Goal: Task Accomplishment & Management: Manage account settings

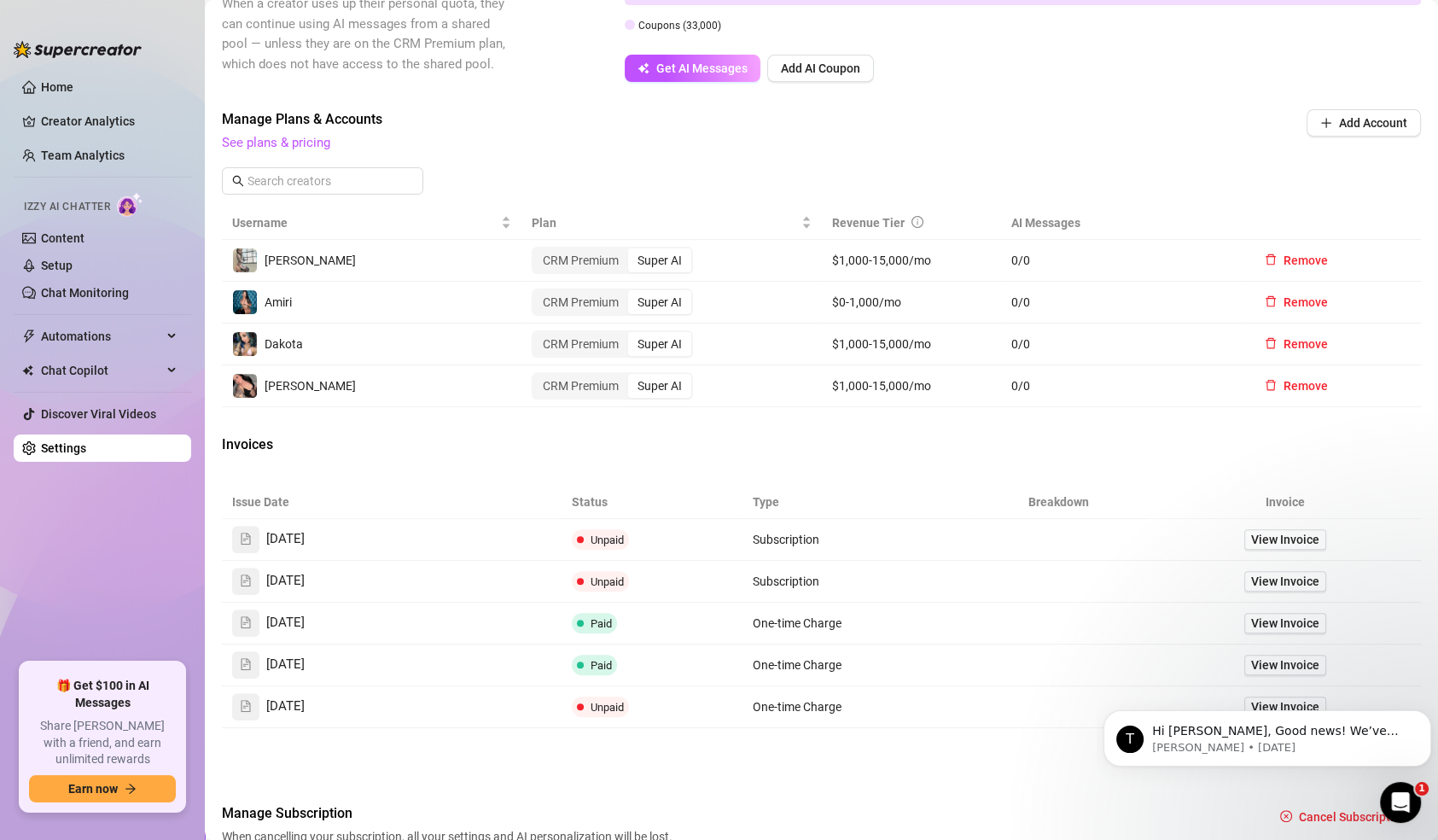
scroll to position [648, 0]
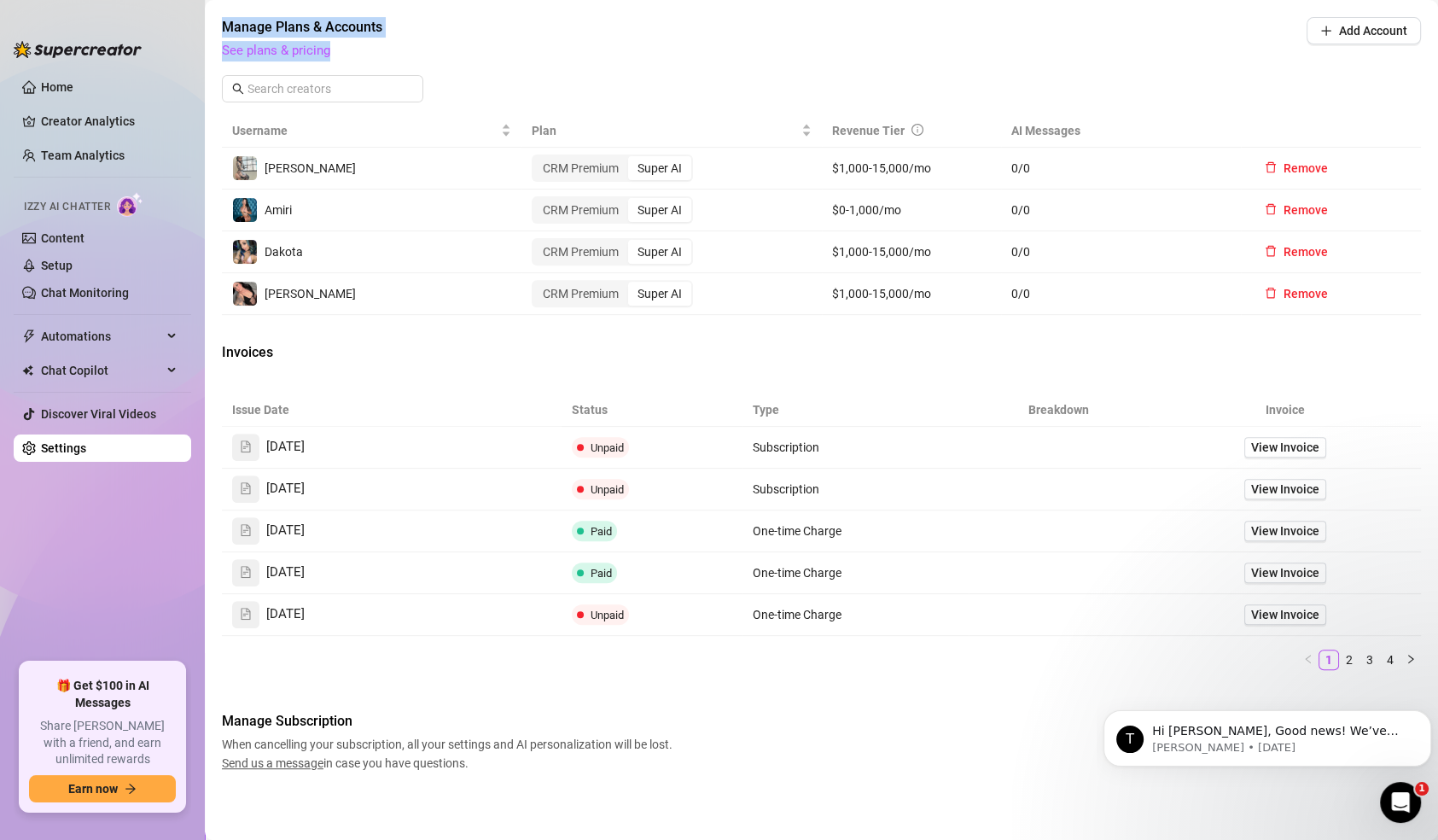
drag, startPoint x: 227, startPoint y: 18, endPoint x: 429, endPoint y: 39, distance: 203.1
click at [429, 39] on div "Manage Plans & Accounts See plans & pricing" at bounding box center [705, 40] width 969 height 45
click at [429, 41] on span "See plans & pricing" at bounding box center [705, 50] width 969 height 20
click at [374, 25] on span "Manage Plans & Accounts" at bounding box center [705, 27] width 969 height 20
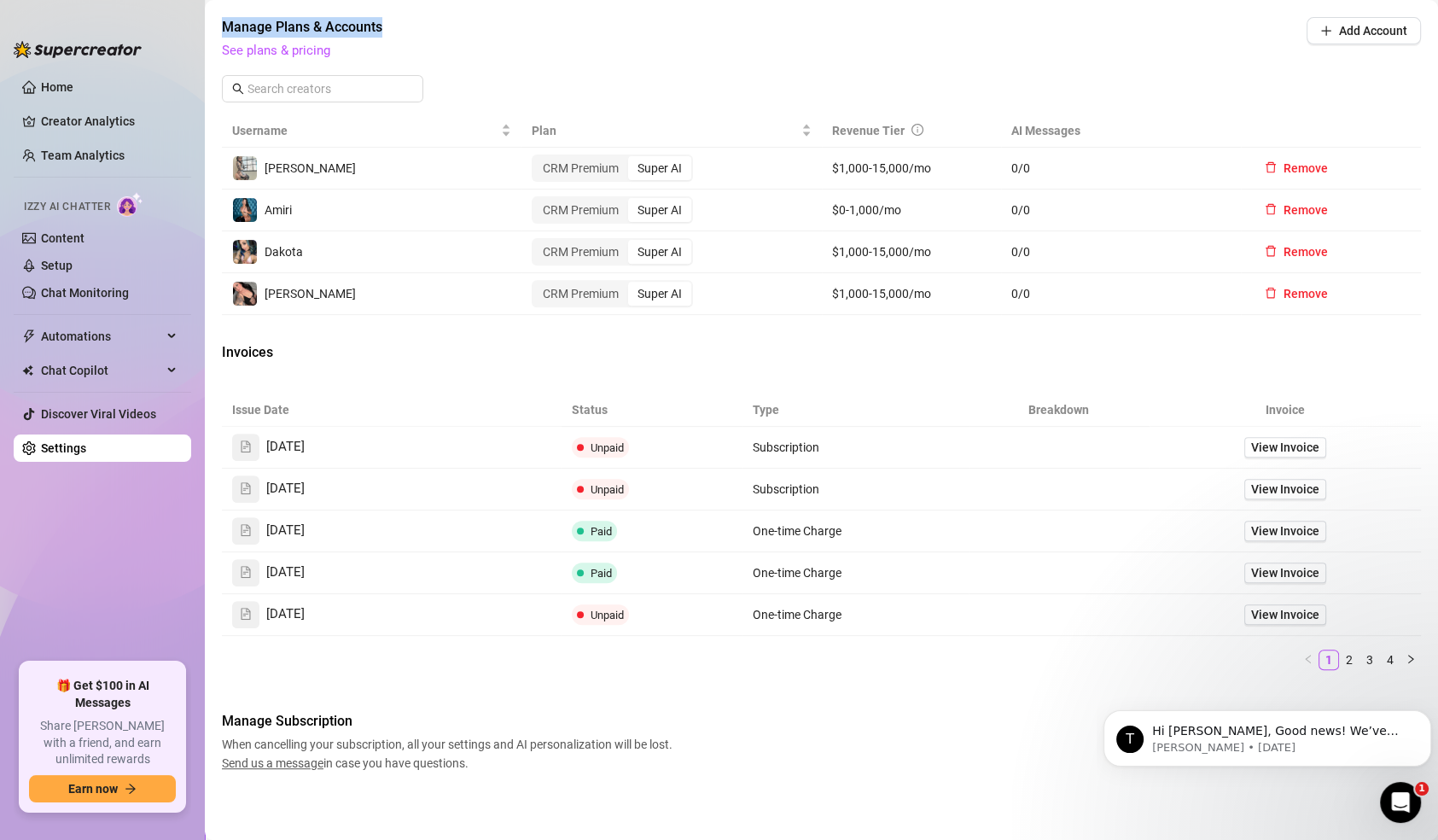
click at [374, 25] on span "Manage Plans & Accounts" at bounding box center [705, 27] width 969 height 20
click at [401, 24] on span "Manage Plans & Accounts" at bounding box center [705, 27] width 969 height 20
drag, startPoint x: 387, startPoint y: 23, endPoint x: 198, endPoint y: 22, distance: 189.0
click at [198, 22] on div "Home Creator Analytics Team Analytics Izzy AI Chatter Content Setup Chat Monito…" at bounding box center [719, 420] width 1438 height 840
click at [198, 22] on aside "Home Creator Analytics Team Analytics Izzy AI Chatter Content Setup Chat Monito…" at bounding box center [103, 420] width 205 height 840
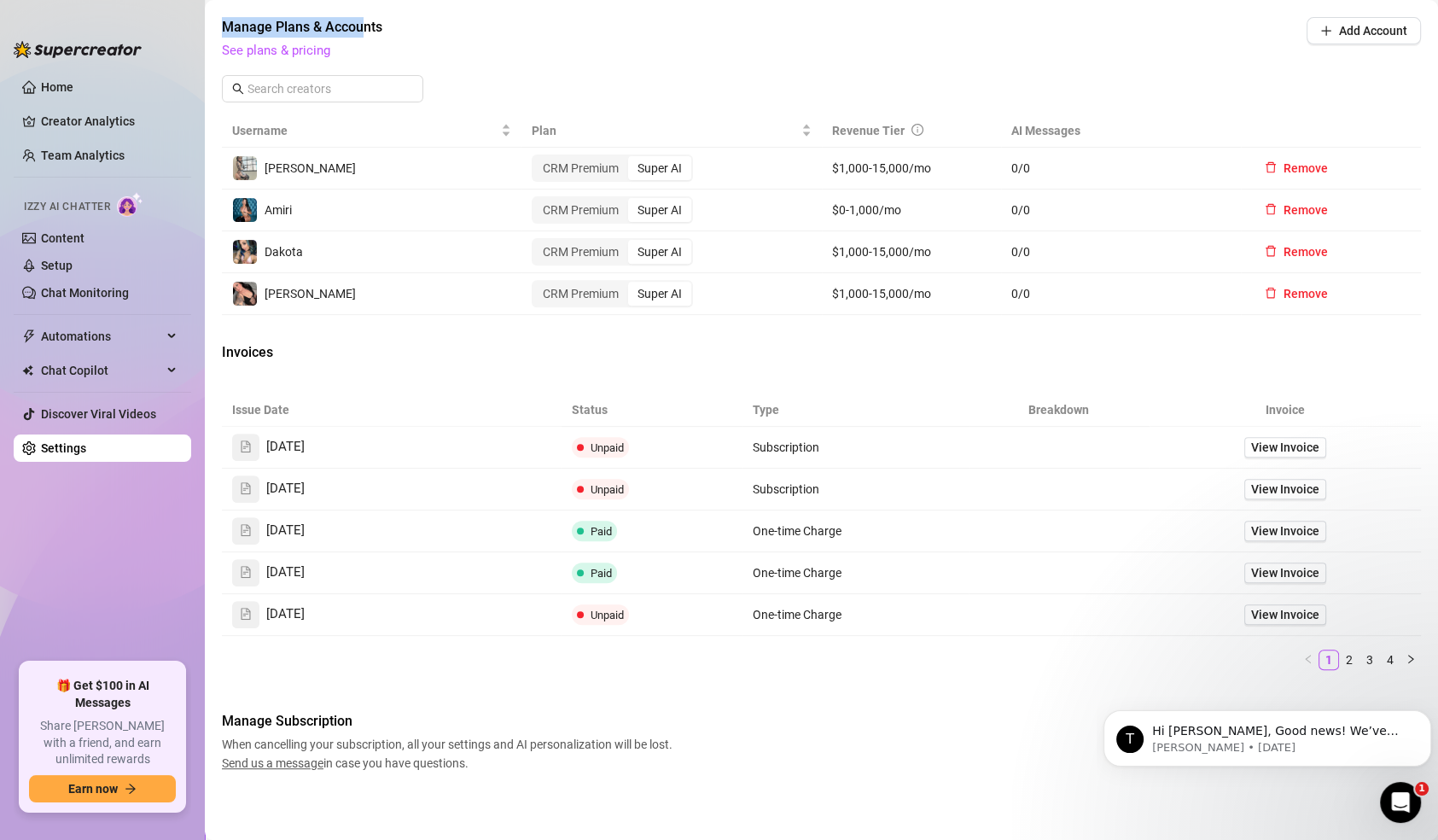
scroll to position [642, 0]
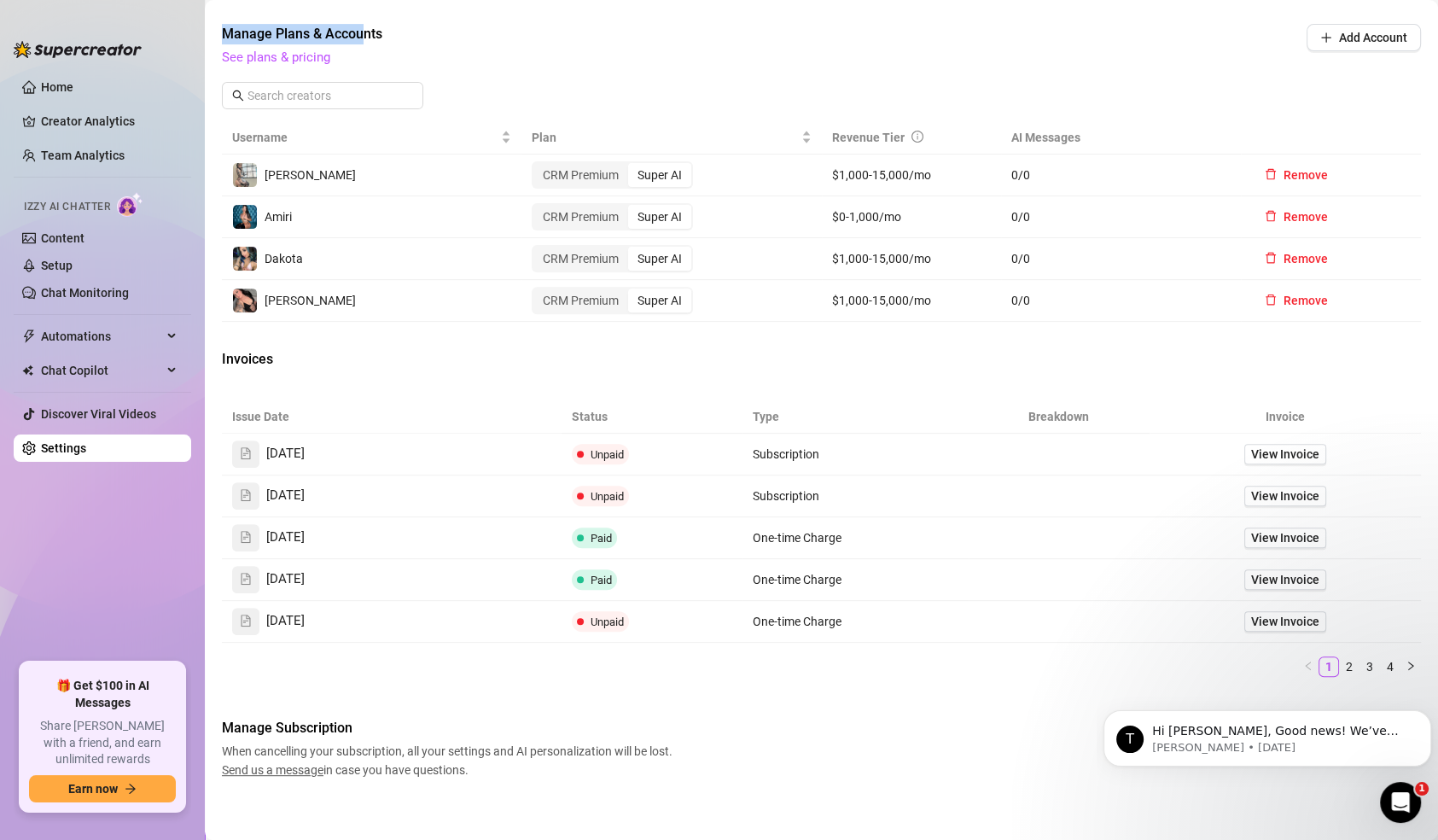
drag, startPoint x: 216, startPoint y: 22, endPoint x: 363, endPoint y: 19, distance: 147.0
click at [363, 19] on main "Settings My Account Agency Workspace Notifications and Reports Manage Team & Pe…" at bounding box center [822, 105] width 1233 height 1493
click at [363, 19] on div "Attention: Payment Transaction Failed There was a problem charging your credit …" at bounding box center [821, 117] width 1199 height 1324
click at [577, 170] on div "CRM Premium" at bounding box center [581, 174] width 95 height 24
click at [538, 165] on input "CRM Premium" at bounding box center [538, 165] width 0 height 0
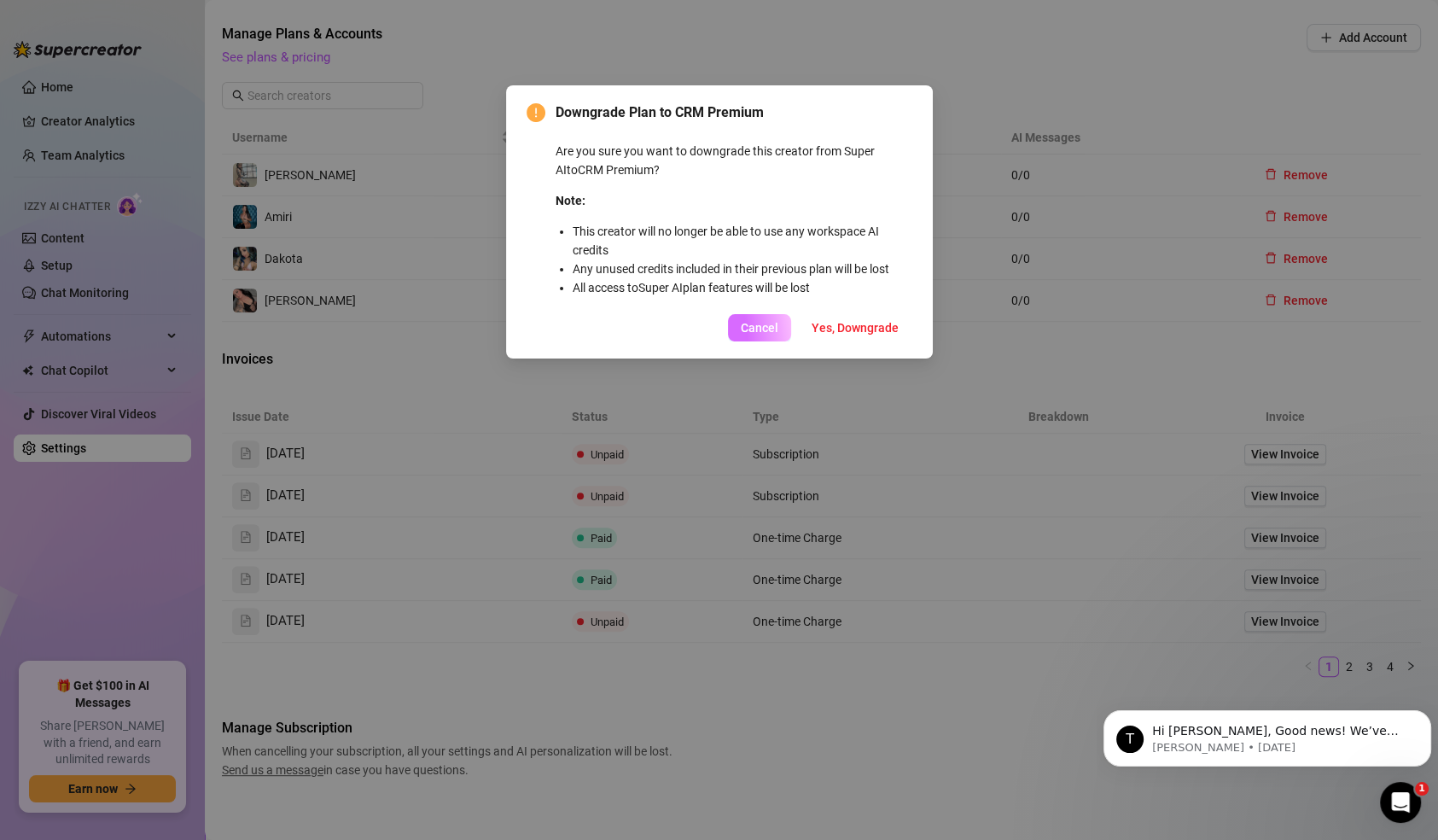
click at [760, 322] on span "Cancel" at bounding box center [760, 328] width 38 height 14
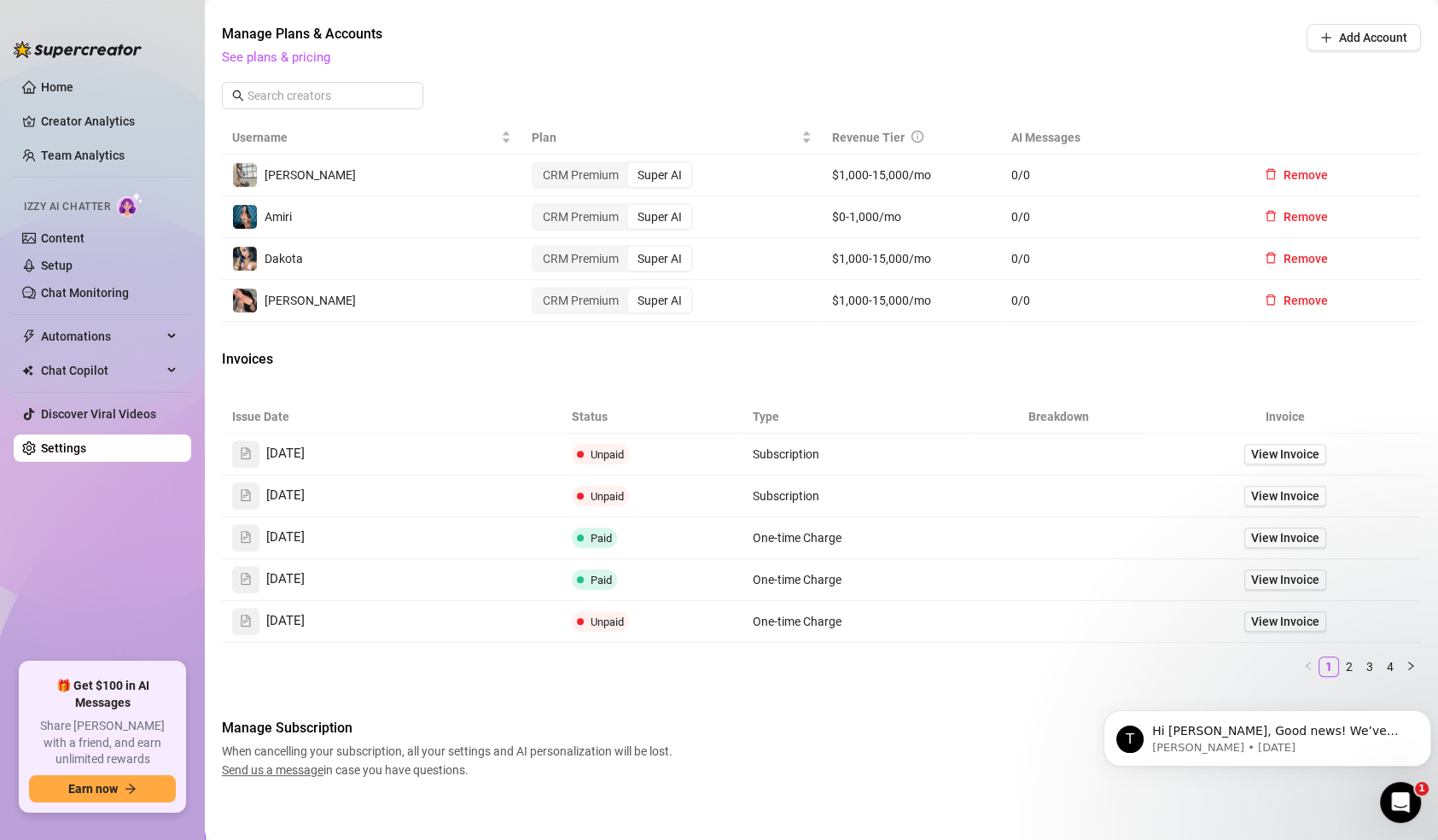
drag, startPoint x: 523, startPoint y: 133, endPoint x: 556, endPoint y: 66, distance: 74.7
click at [556, 66] on div "Manage Plans & Accounts See plans & pricing Add Account Username Plan Revenue T…" at bounding box center [821, 173] width 1199 height 298
click at [1424, 714] on icon "Dismiss notification" at bounding box center [1426, 715] width 10 height 10
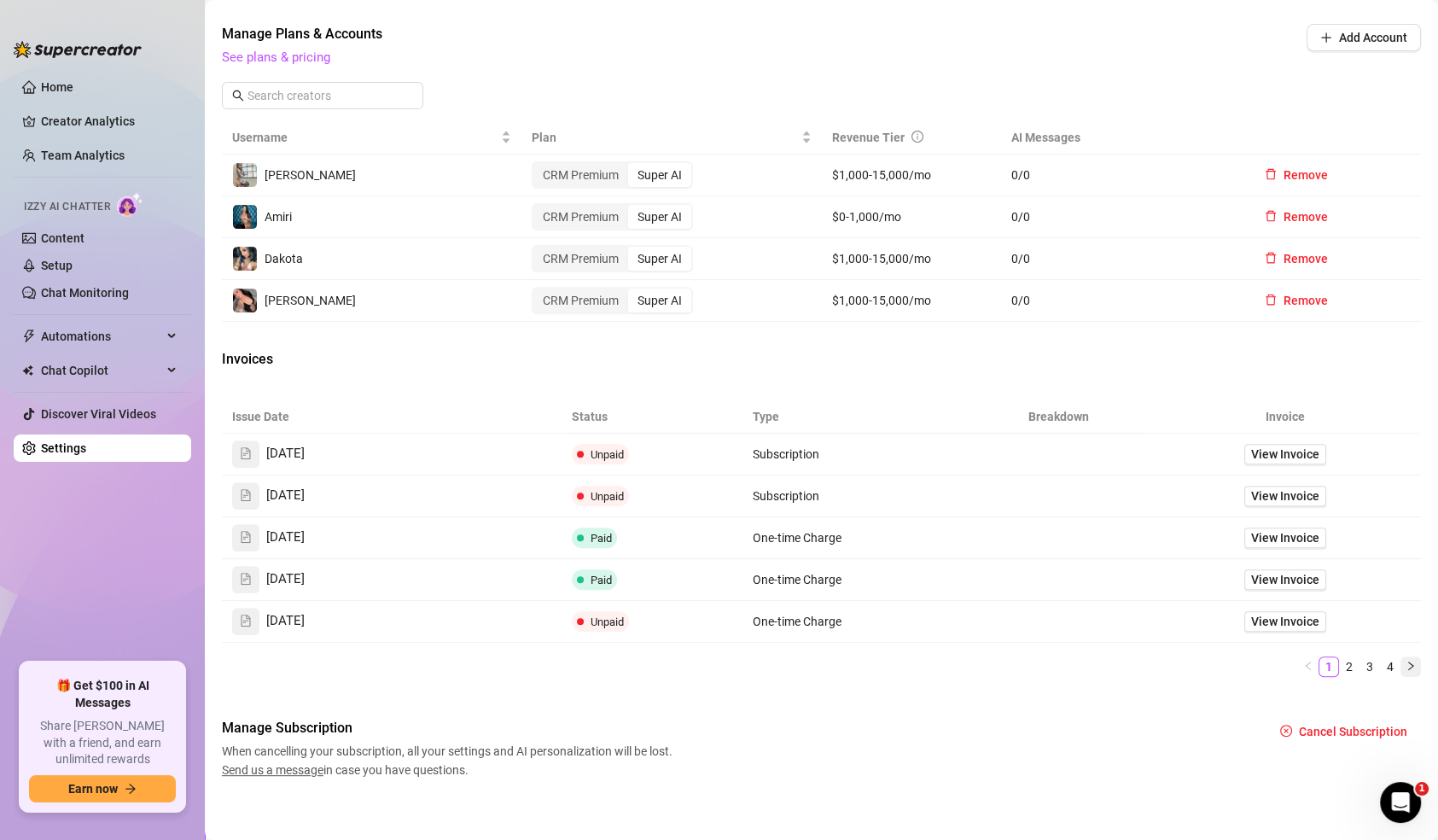
click at [1406, 661] on icon "right" at bounding box center [1411, 666] width 11 height 11
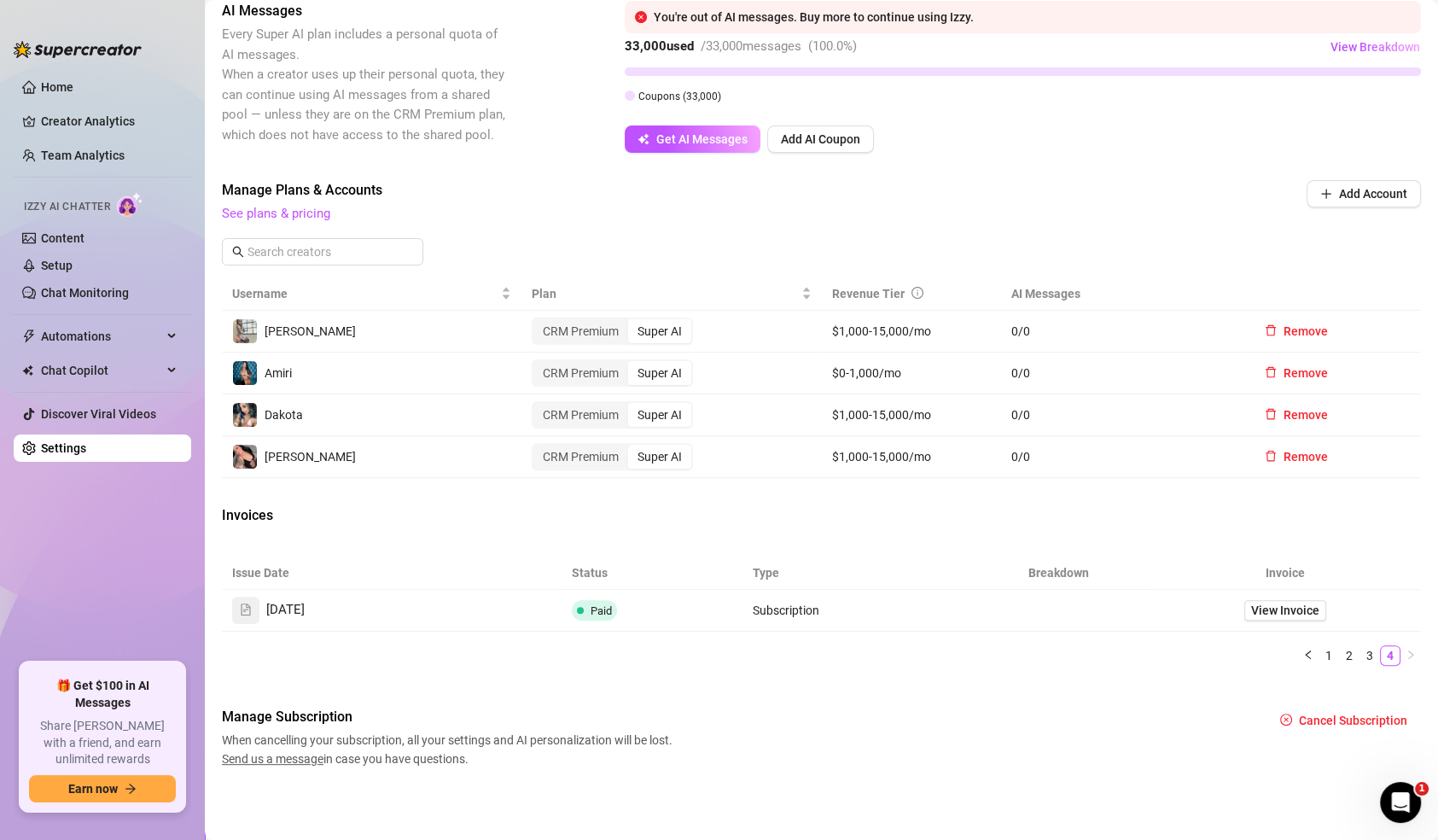
scroll to position [482, 0]
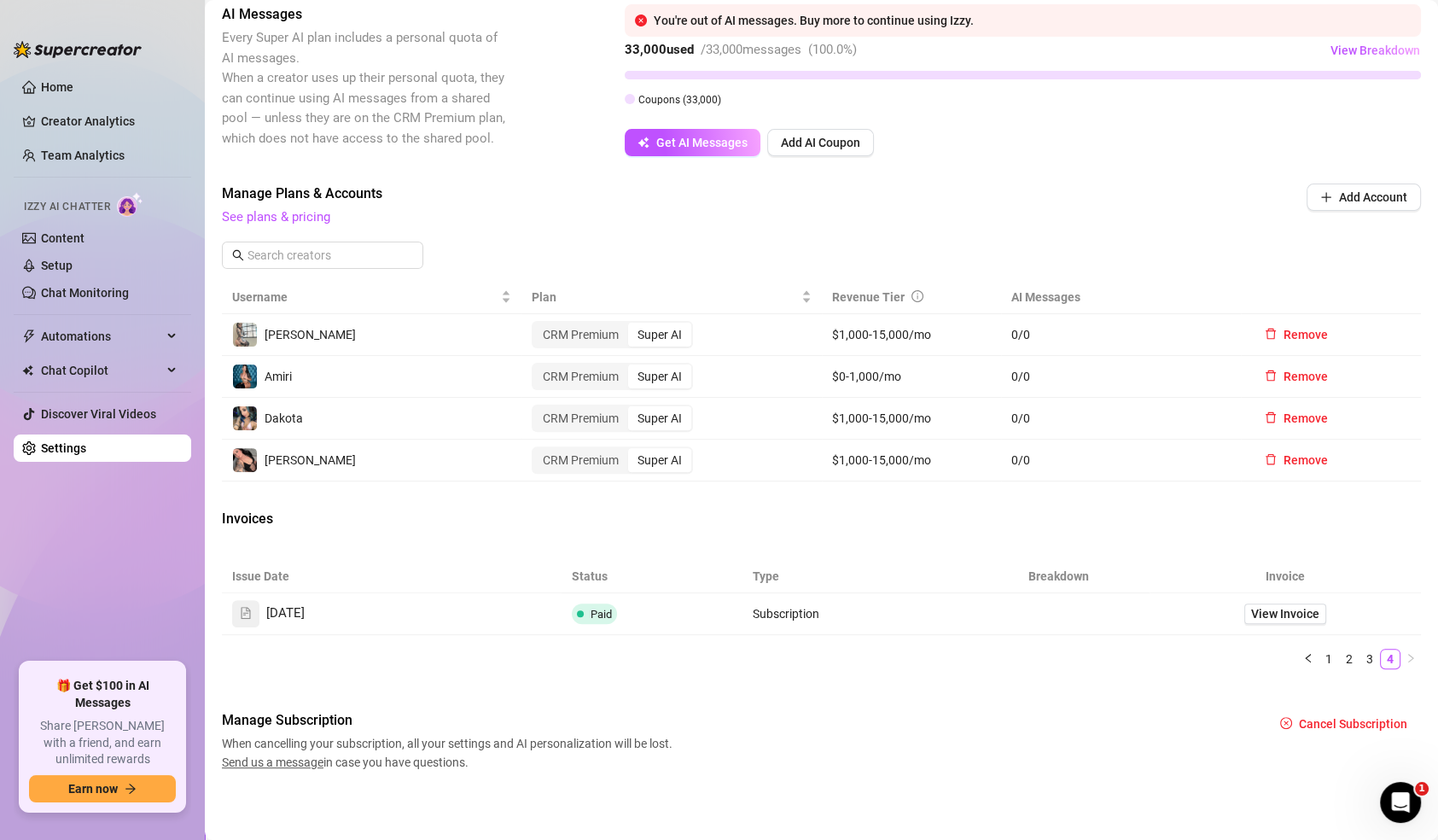
click at [1295, 641] on div "Issue Date Status Type Breakdown Invoice [DATE] Paid Subscription View Invoice …" at bounding box center [821, 615] width 1199 height 109
click at [1361, 659] on link "3" at bounding box center [1369, 658] width 18 height 18
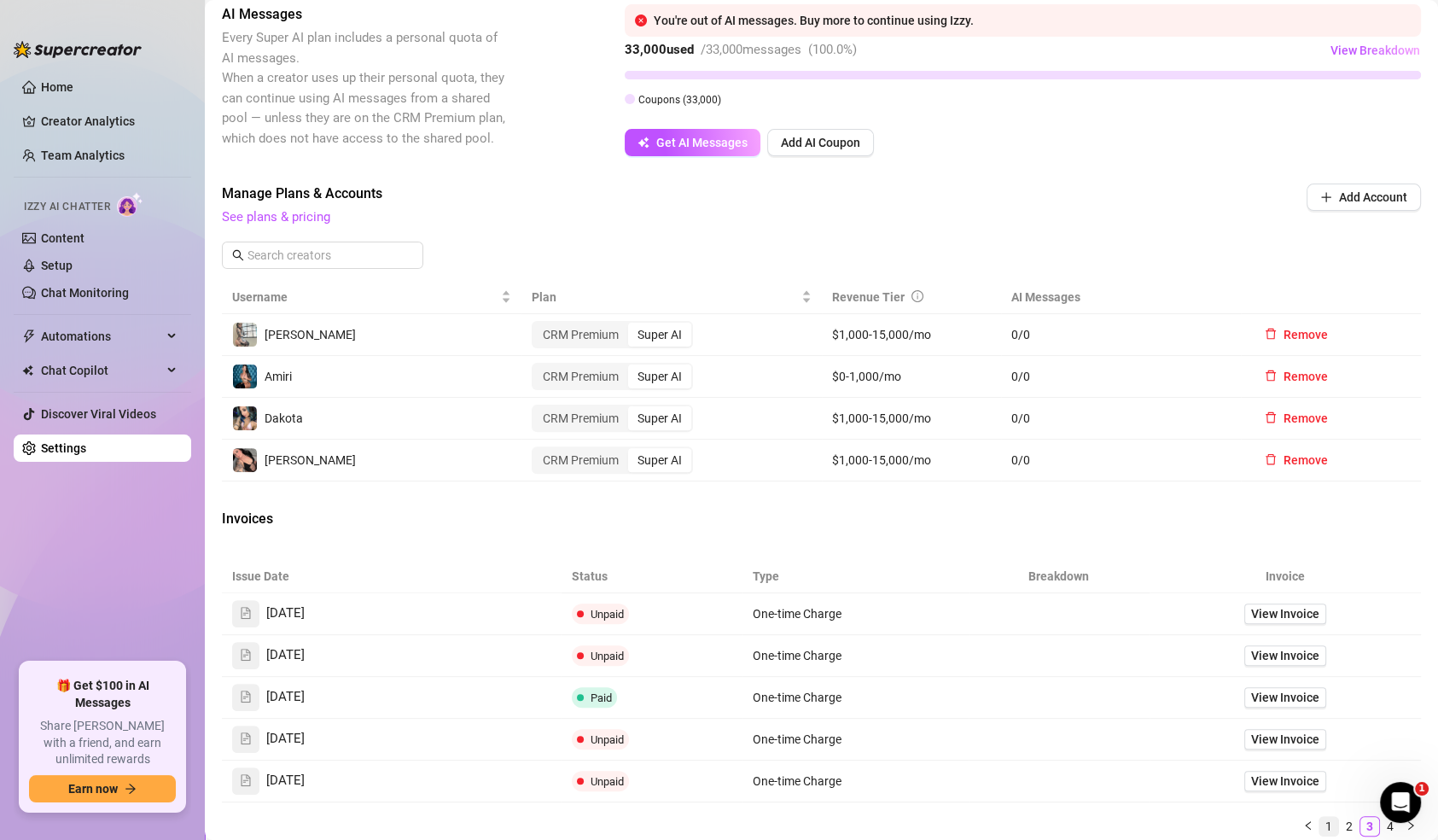
click at [1320, 817] on link "1" at bounding box center [1329, 825] width 18 height 18
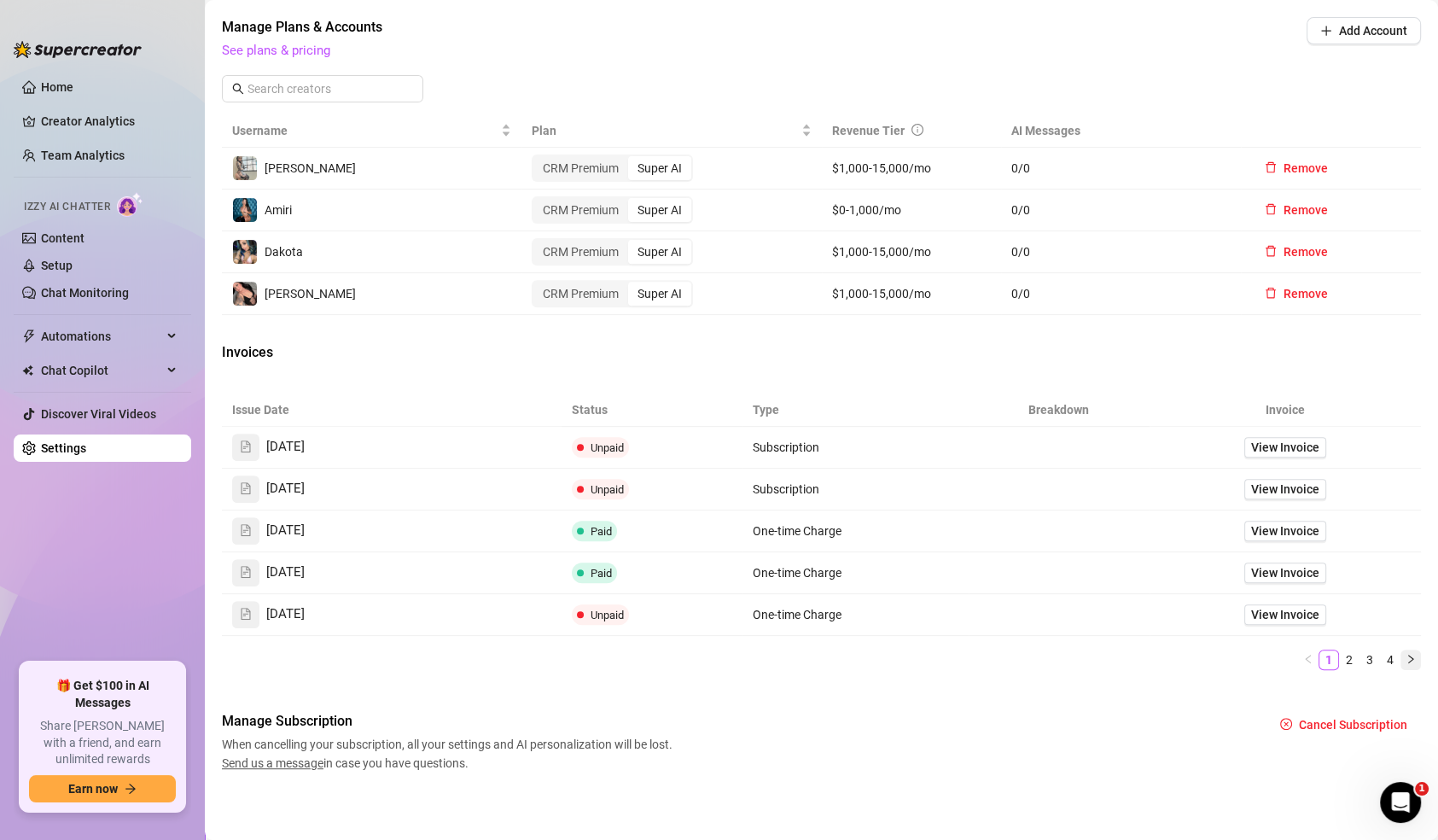
click at [1406, 654] on icon "right" at bounding box center [1411, 659] width 11 height 11
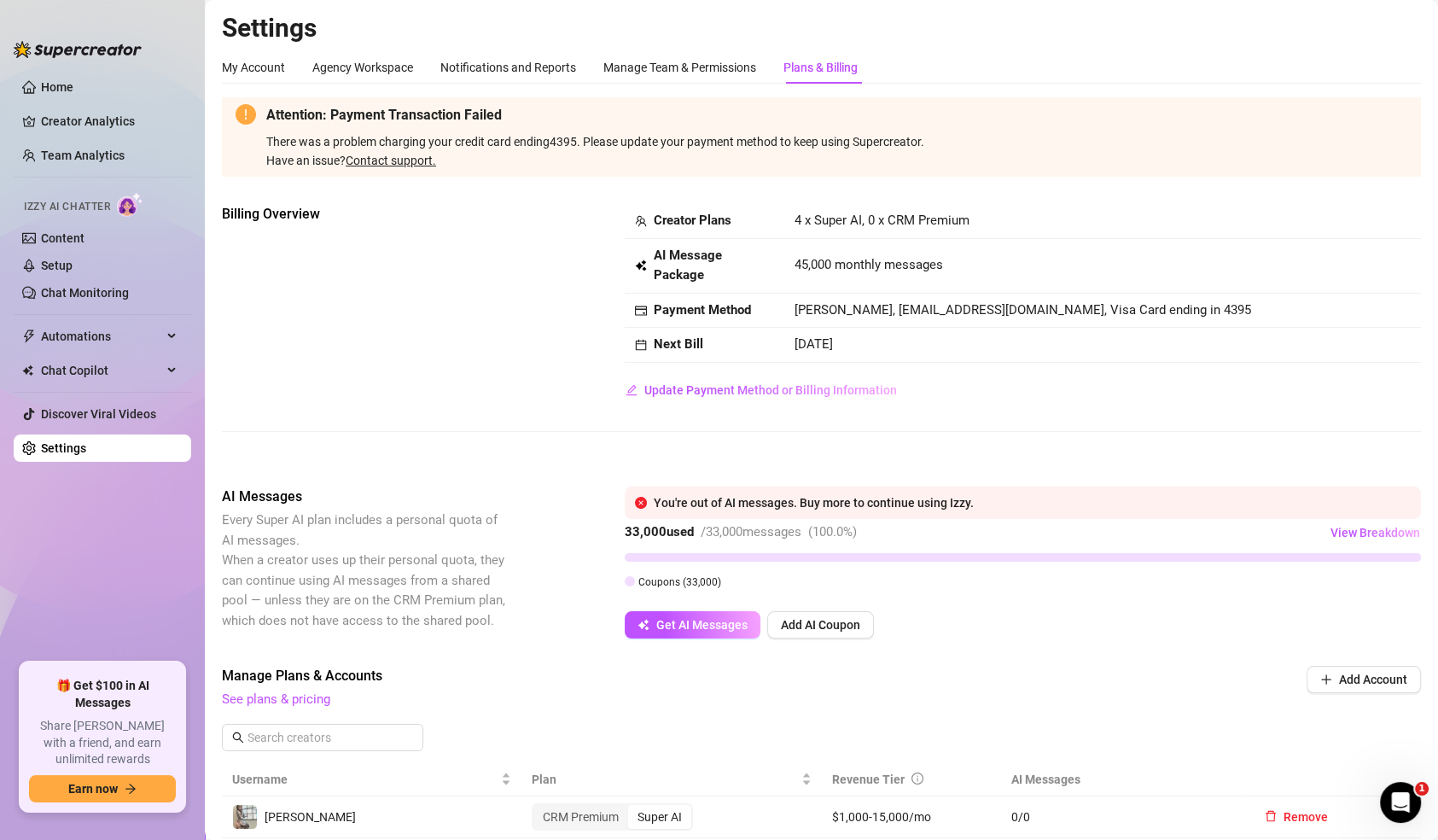
scroll to position [482, 0]
